Goal: Check status: Check status

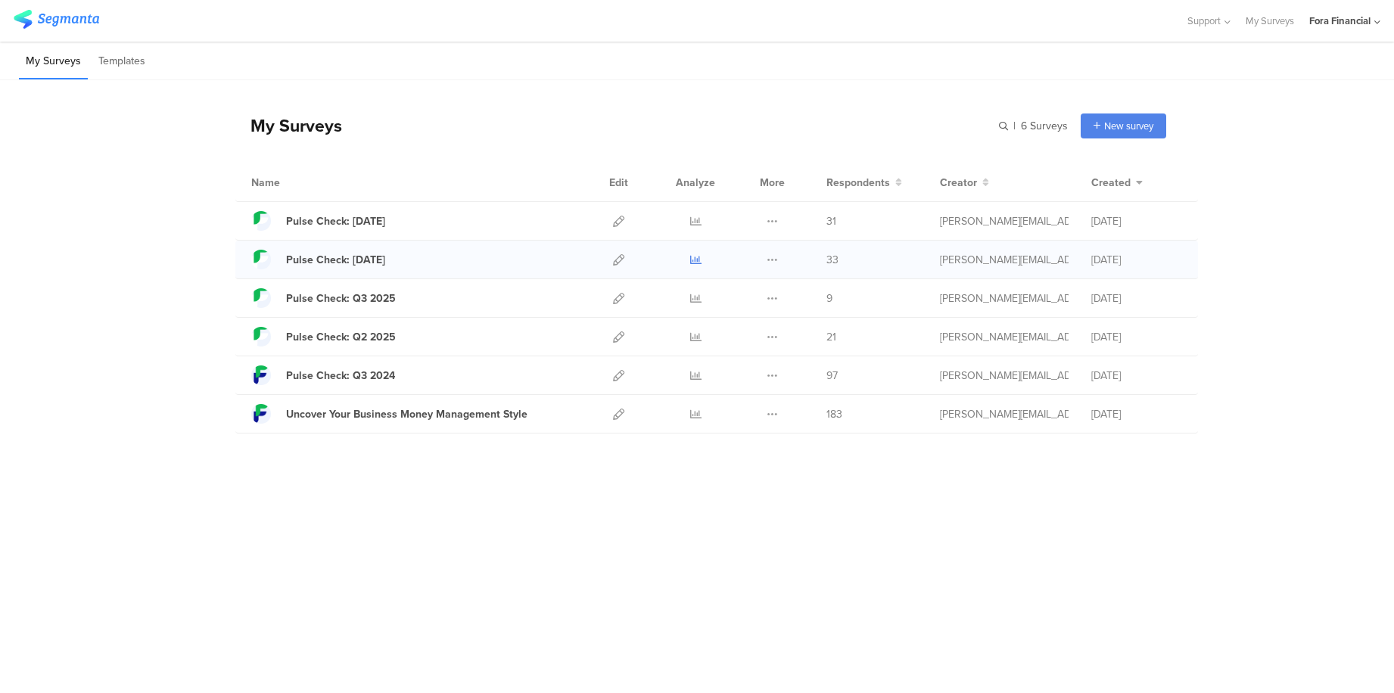
click at [692, 263] on icon at bounding box center [695, 259] width 11 height 11
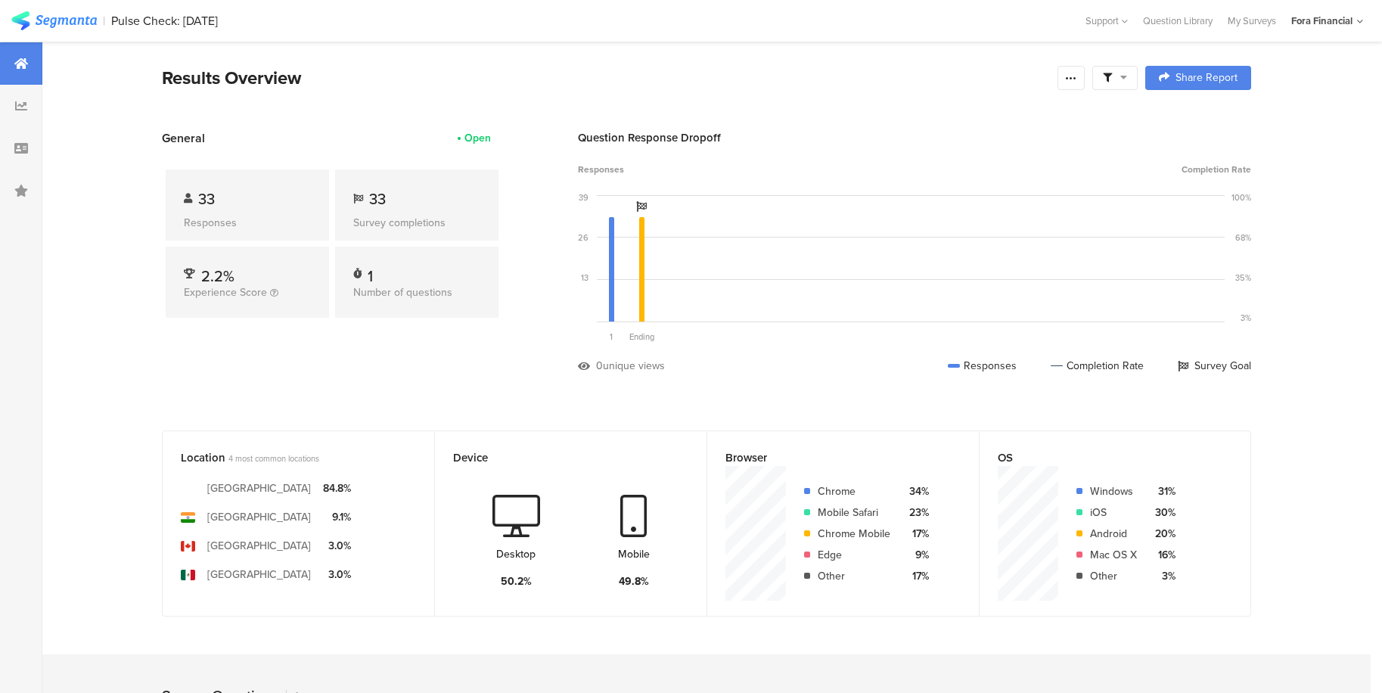
click at [480, 138] on div "Open" at bounding box center [478, 138] width 26 height 16
